Goal: Information Seeking & Learning: Check status

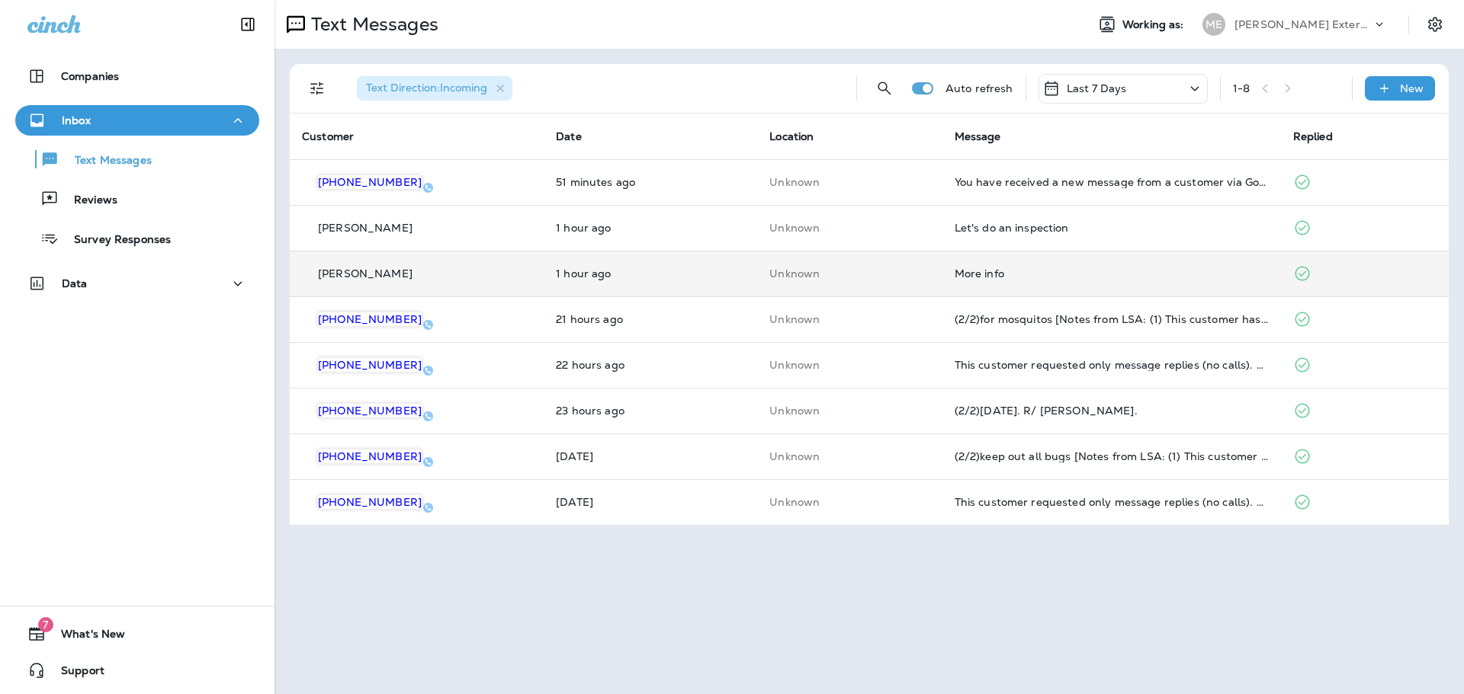
click at [951, 280] on td "More info" at bounding box center [1111, 274] width 338 height 46
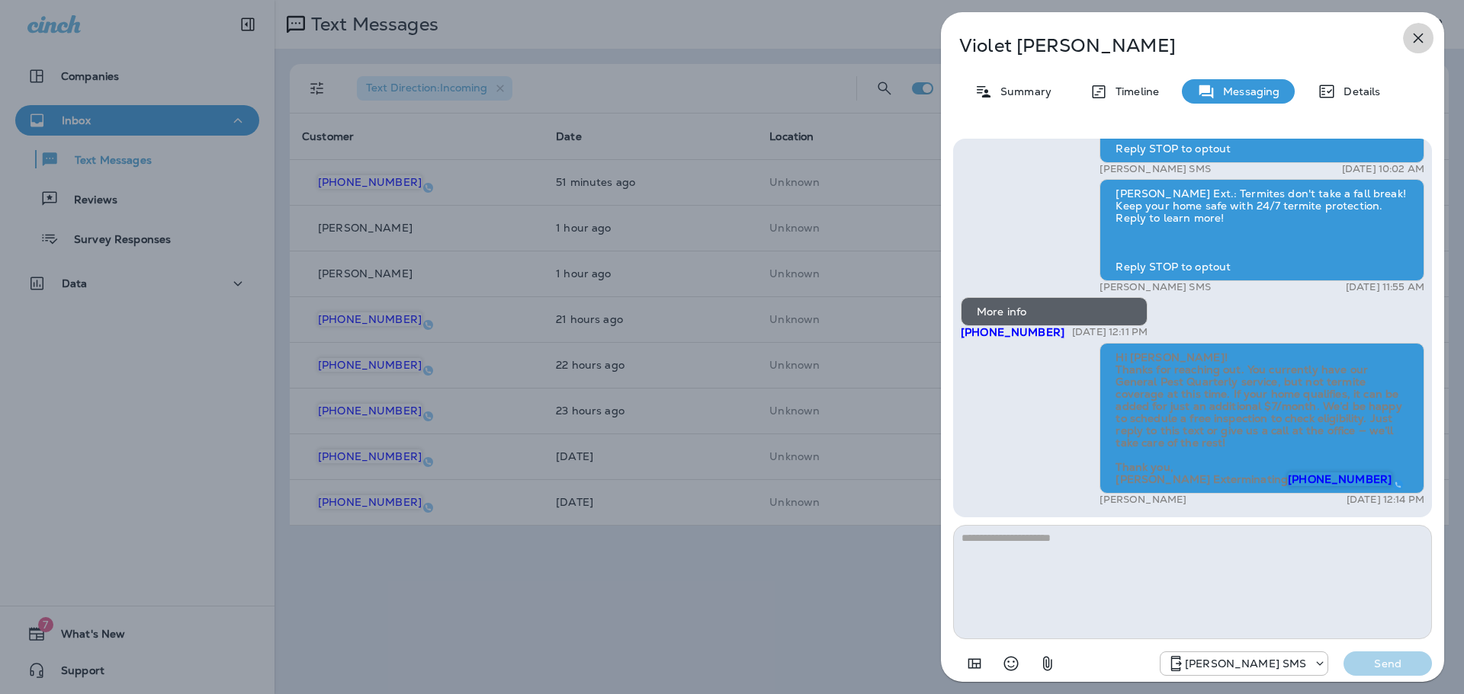
click at [1414, 39] on icon "button" at bounding box center [1418, 38] width 18 height 18
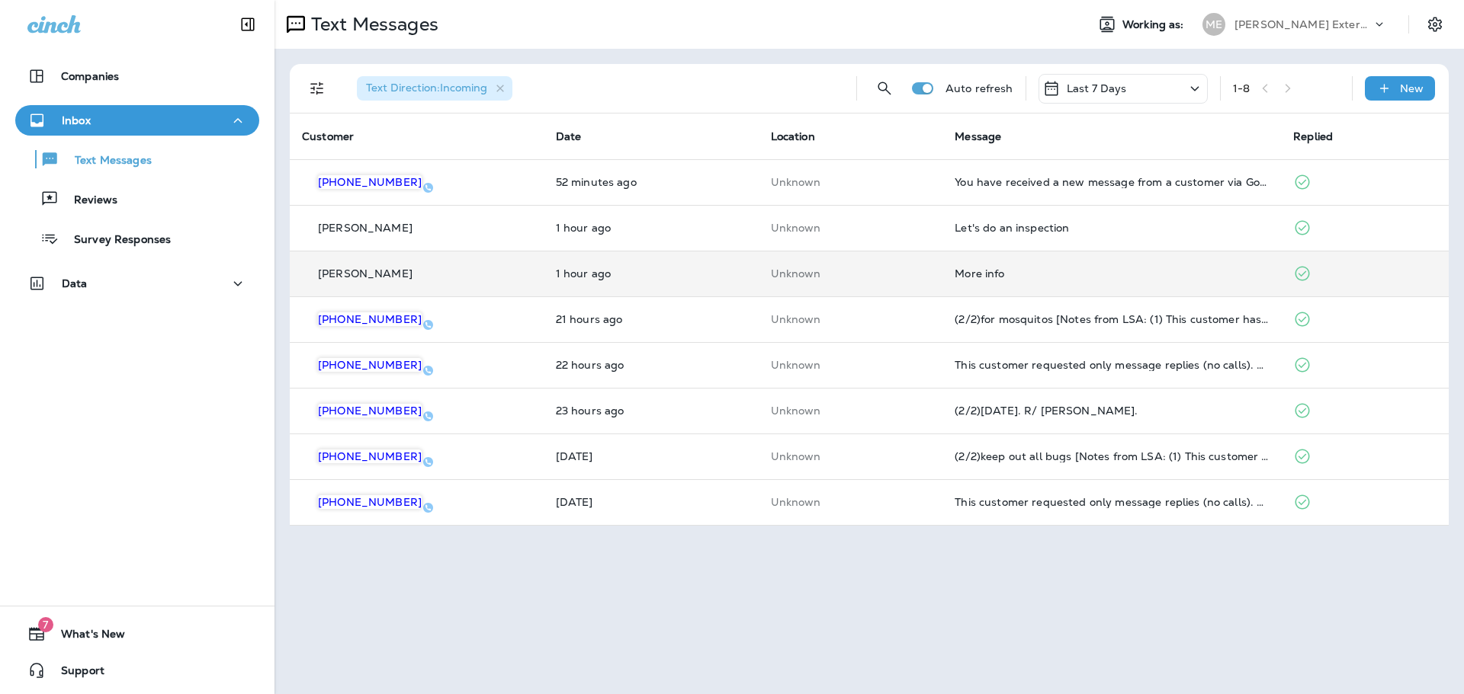
click at [983, 282] on td "More info" at bounding box center [1111, 274] width 338 height 46
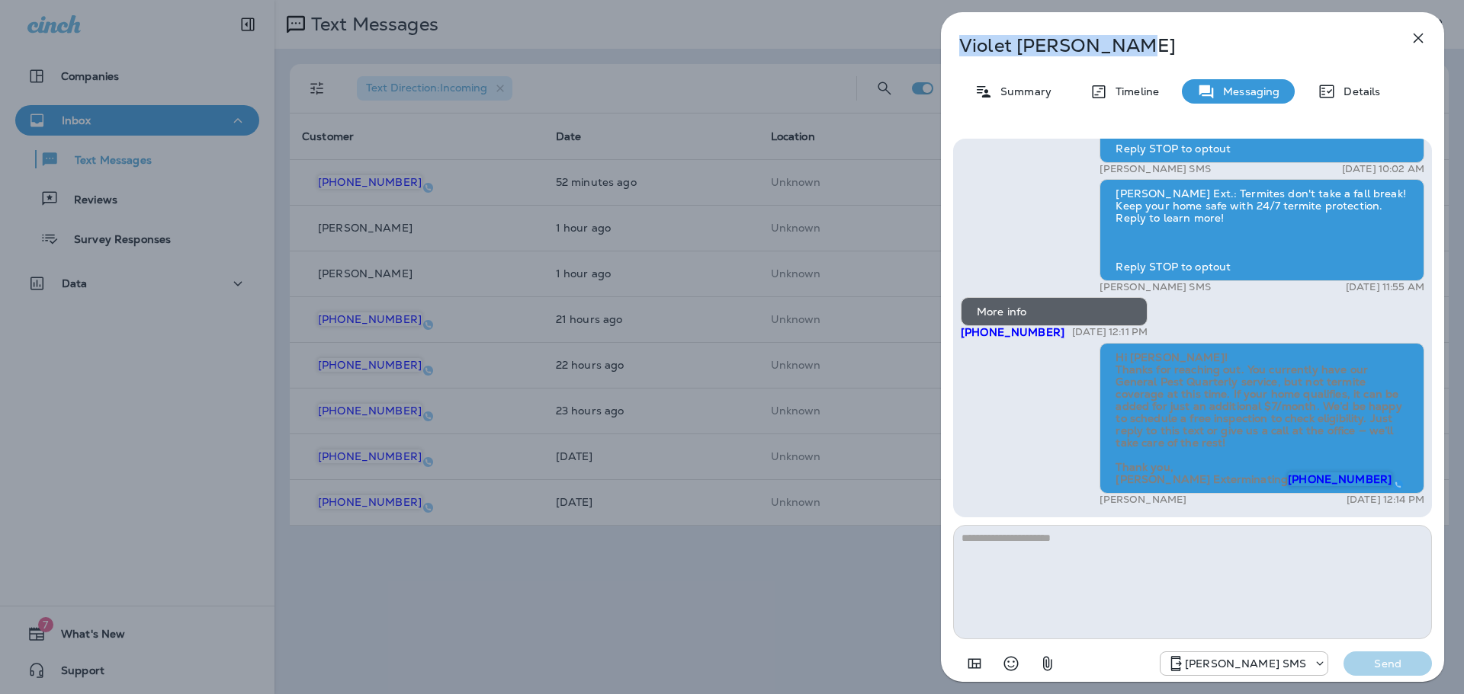
drag, startPoint x: 1133, startPoint y: 43, endPoint x: 942, endPoint y: 46, distance: 190.6
click at [942, 46] on div "[PERSON_NAME]" at bounding box center [1167, 45] width 453 height 21
copy p "[PERSON_NAME]"
click at [1421, 35] on icon "button" at bounding box center [1418, 39] width 10 height 10
